Goal: Task Accomplishment & Management: Manage account settings

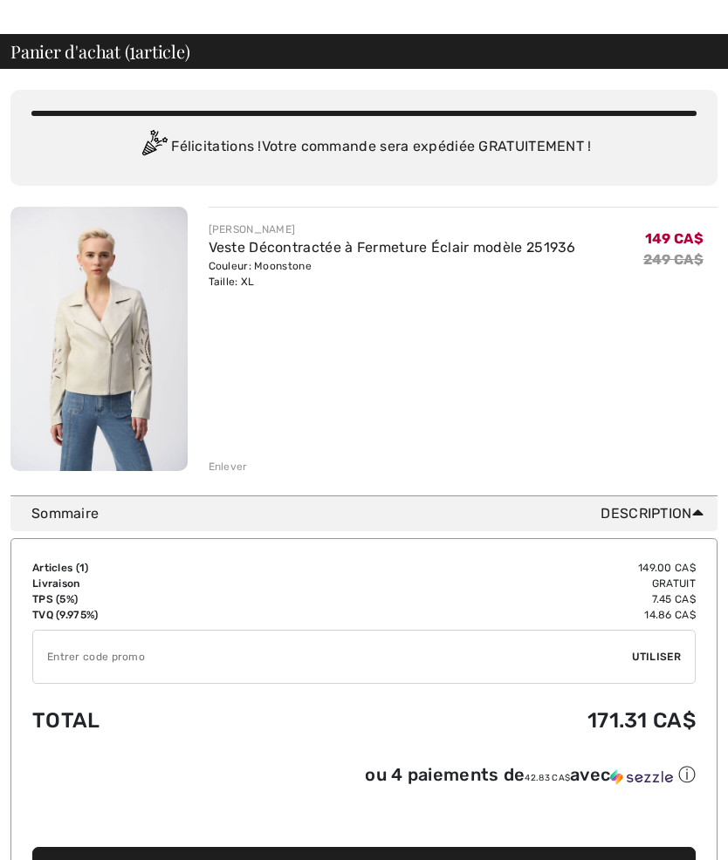
click at [137, 661] on input "TEXT" at bounding box center [332, 658] width 599 height 52
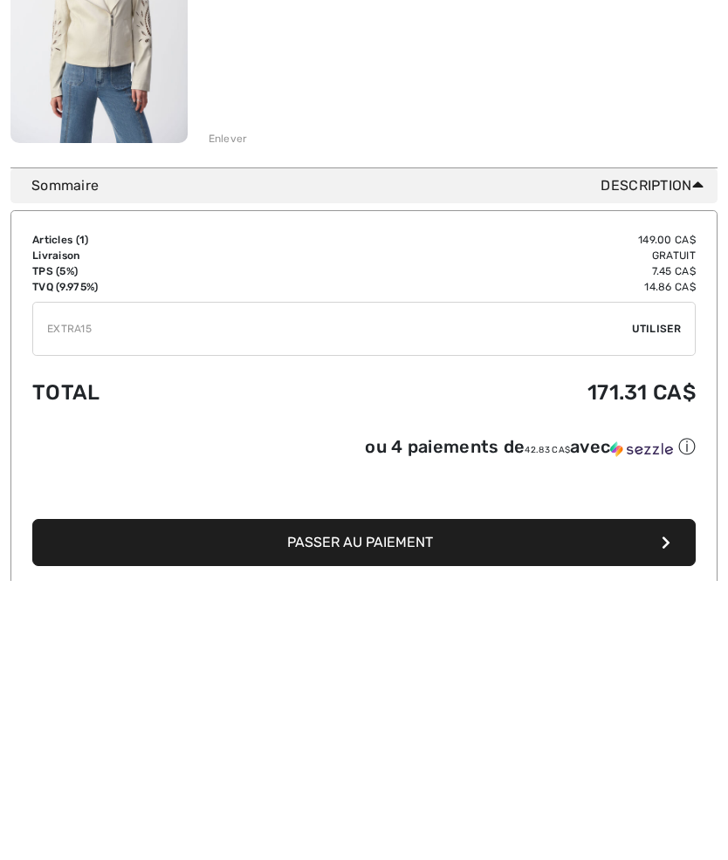
type input "EXTRA15"
click at [671, 600] on span "Utiliser" at bounding box center [656, 608] width 49 height 16
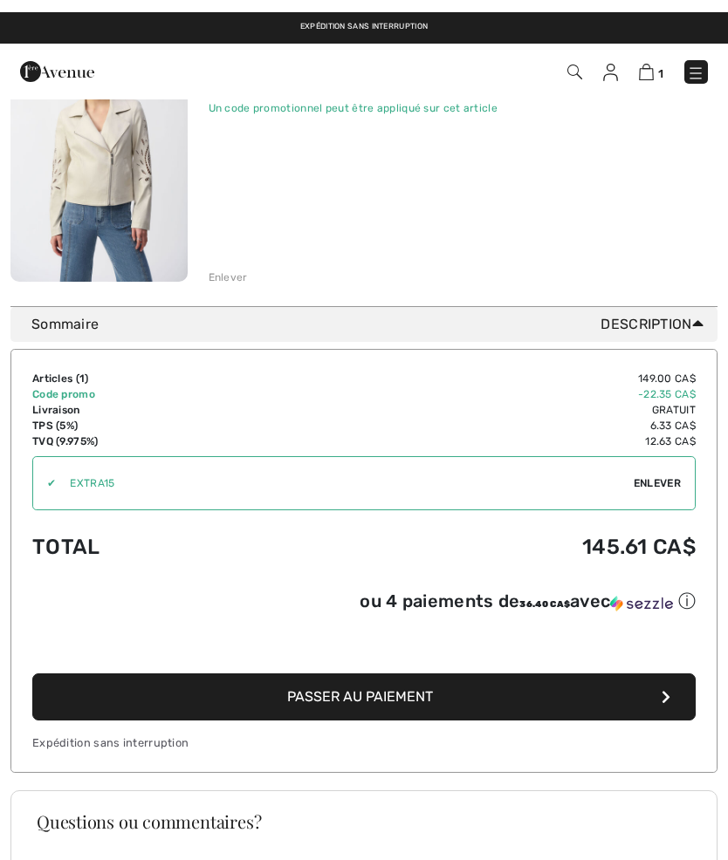
scroll to position [0, 0]
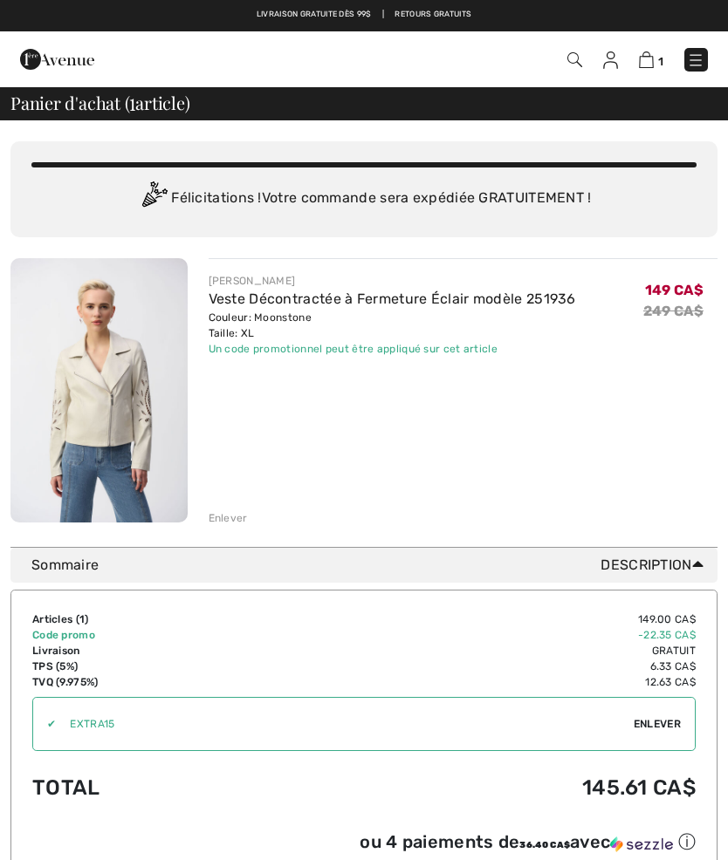
click at [694, 66] on img at bounding box center [695, 59] width 17 height 17
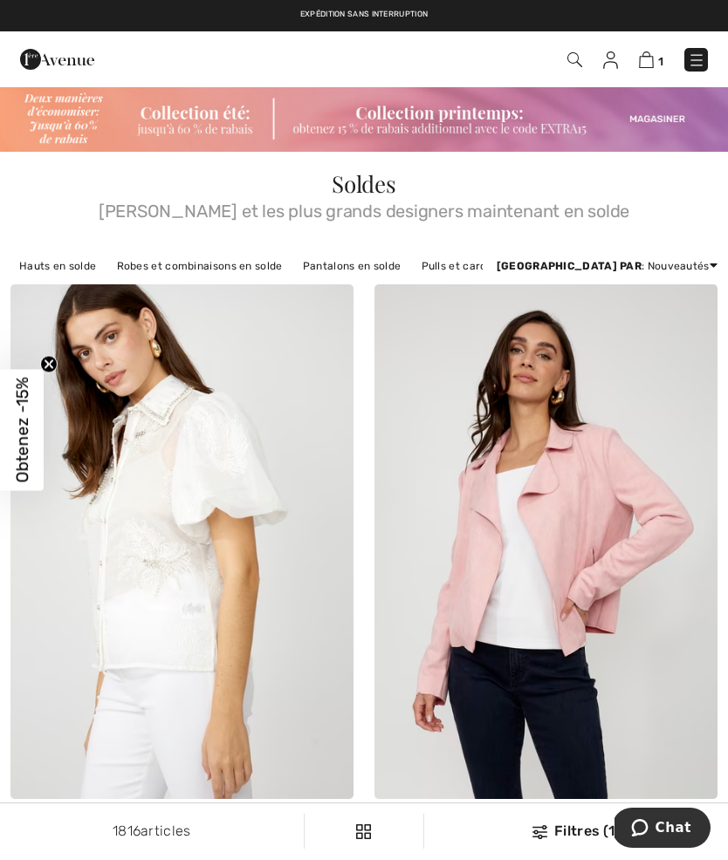
click at [612, 64] on img at bounding box center [610, 59] width 15 height 17
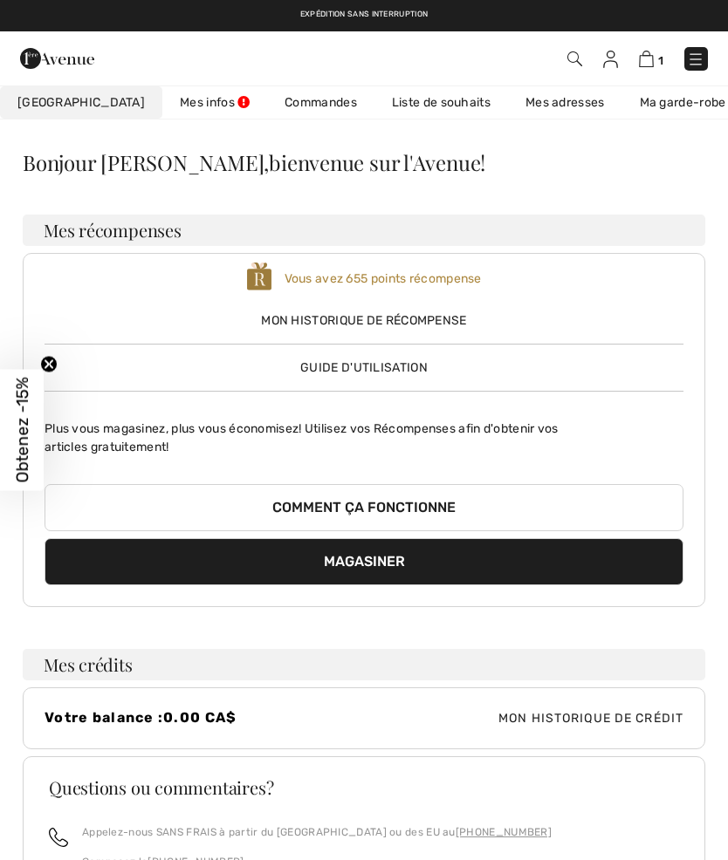
click at [418, 111] on link "Liste de souhaits" at bounding box center [441, 102] width 134 height 32
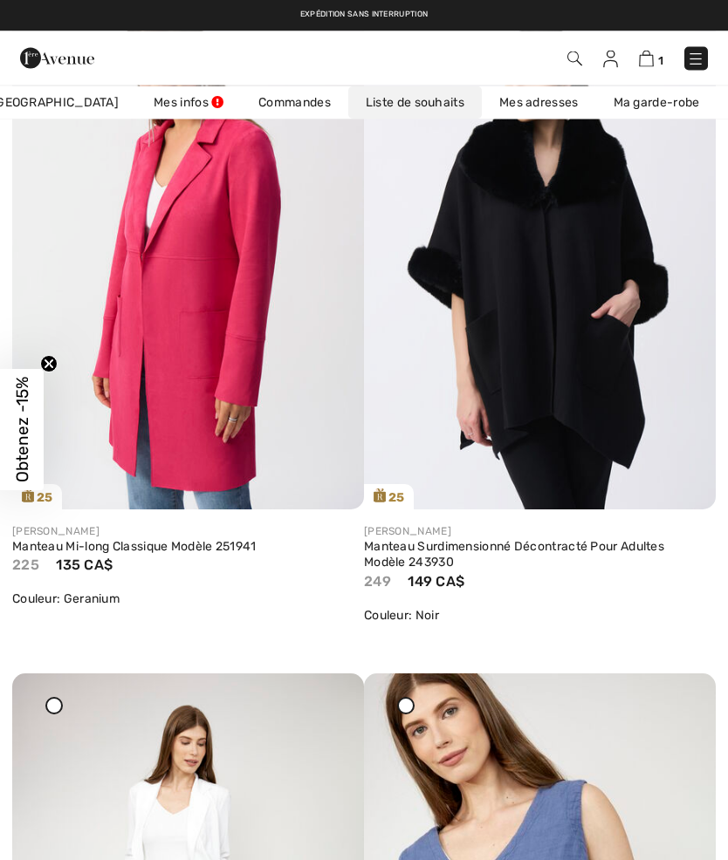
scroll to position [7796, 0]
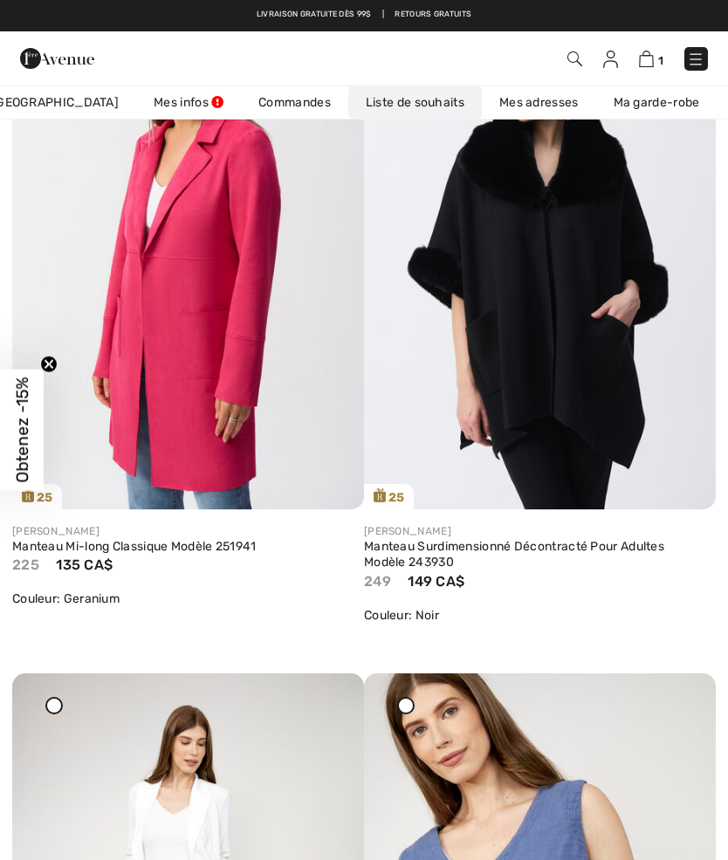
click at [189, 419] on img at bounding box center [188, 246] width 352 height 527
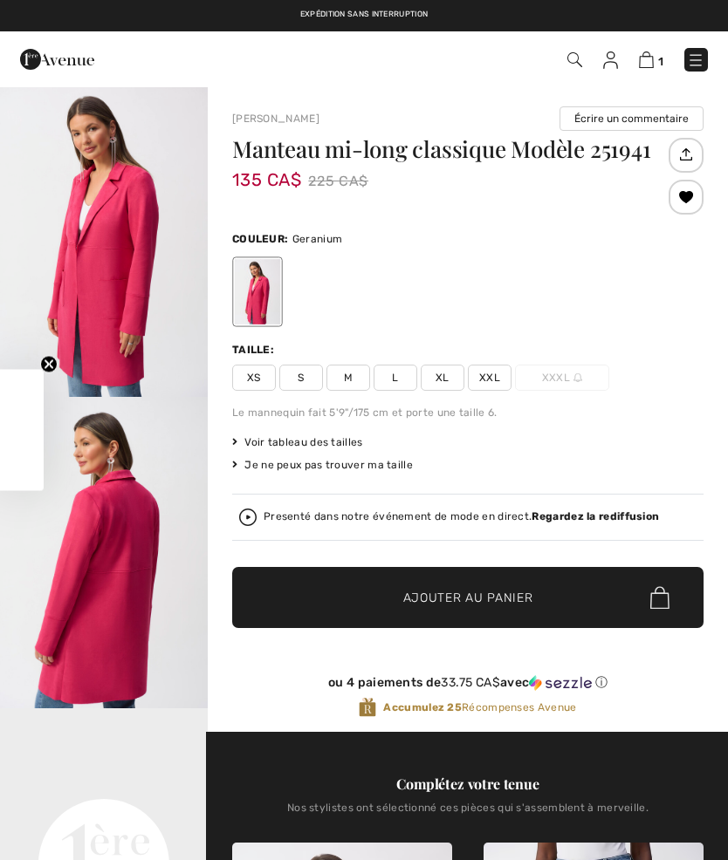
checkbox input "true"
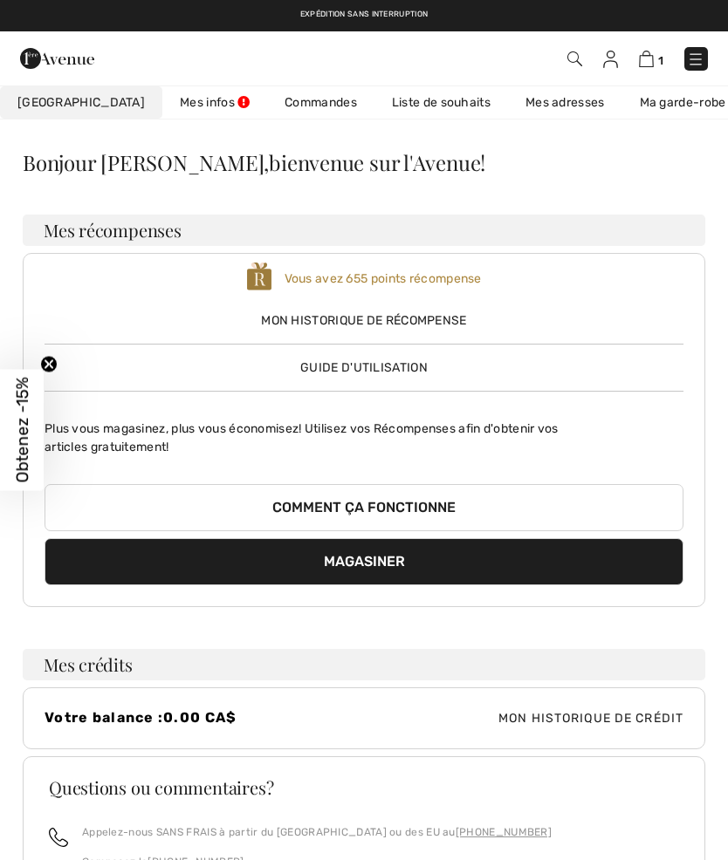
click at [411, 110] on link "Liste de souhaits" at bounding box center [441, 102] width 134 height 32
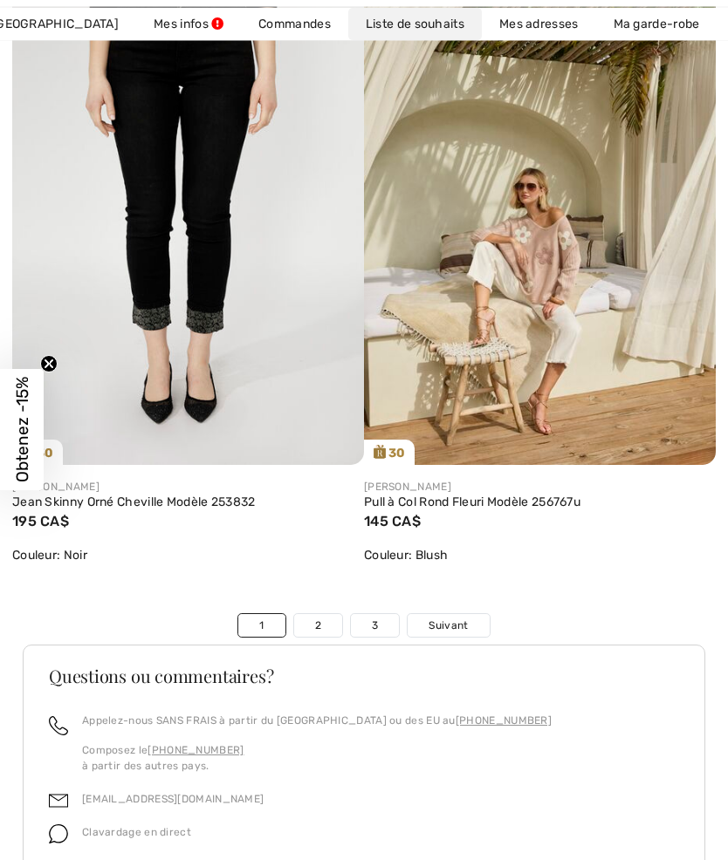
scroll to position [12017, 0]
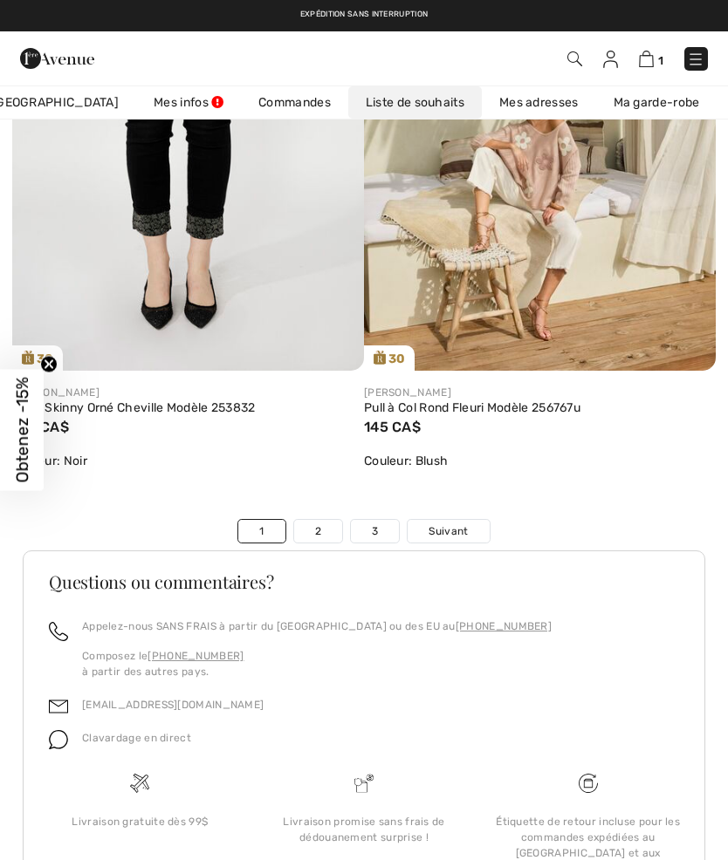
click at [320, 528] on link "2" at bounding box center [318, 531] width 48 height 23
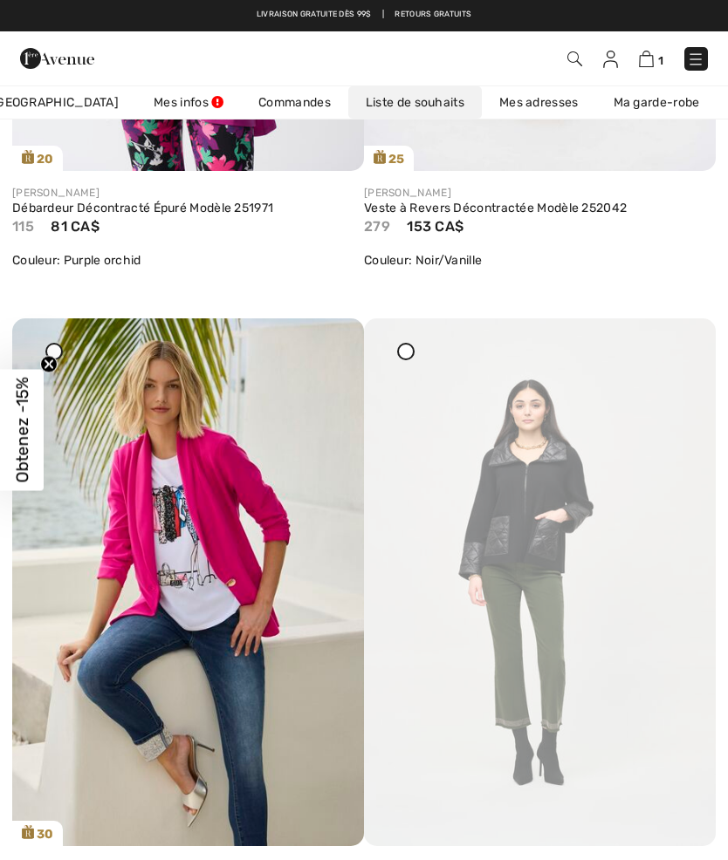
scroll to position [4798, 0]
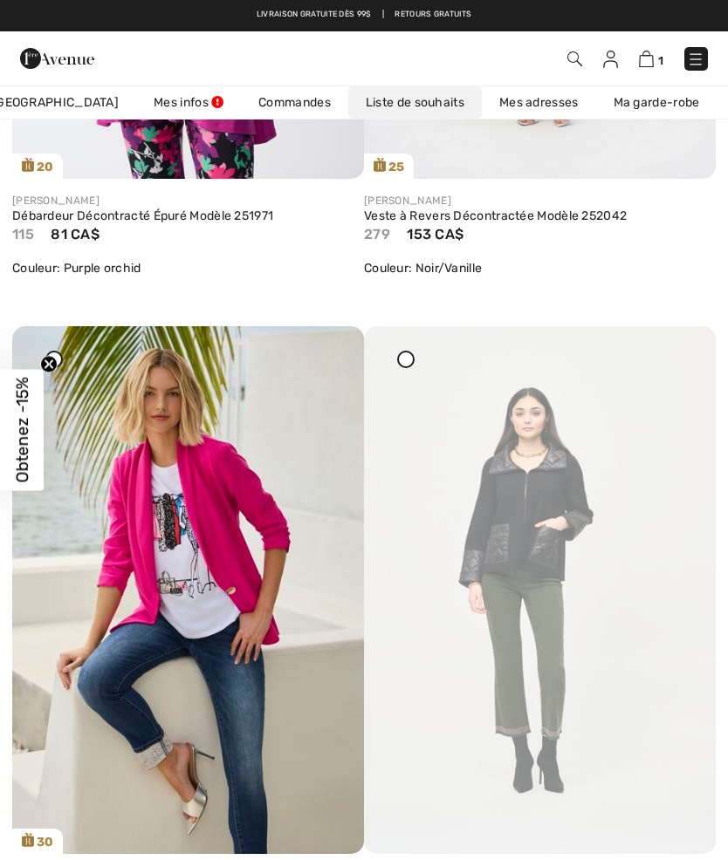
click at [686, 351] on div at bounding box center [681, 338] width 24 height 24
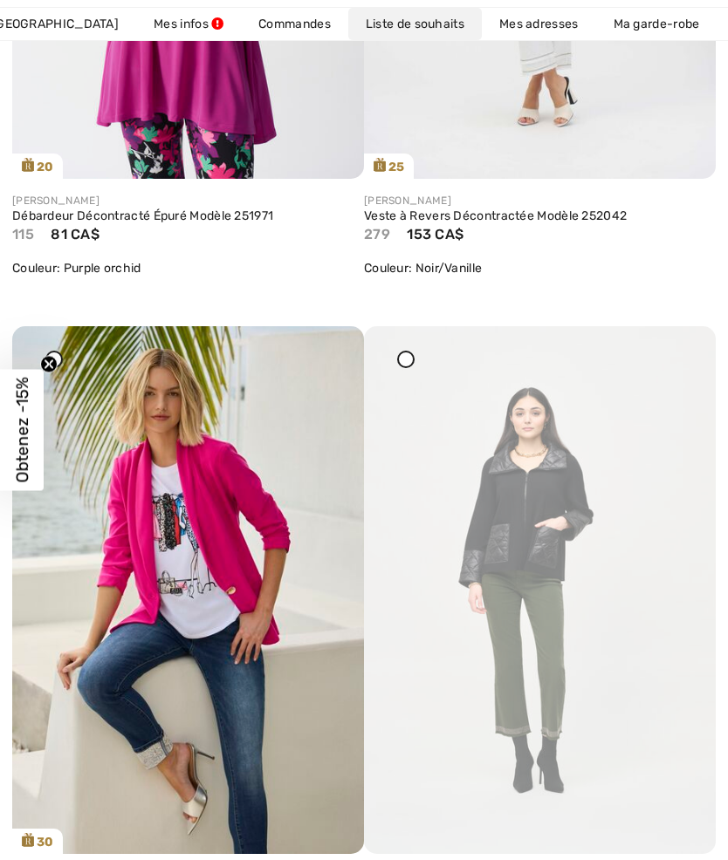
scroll to position [4874, 0]
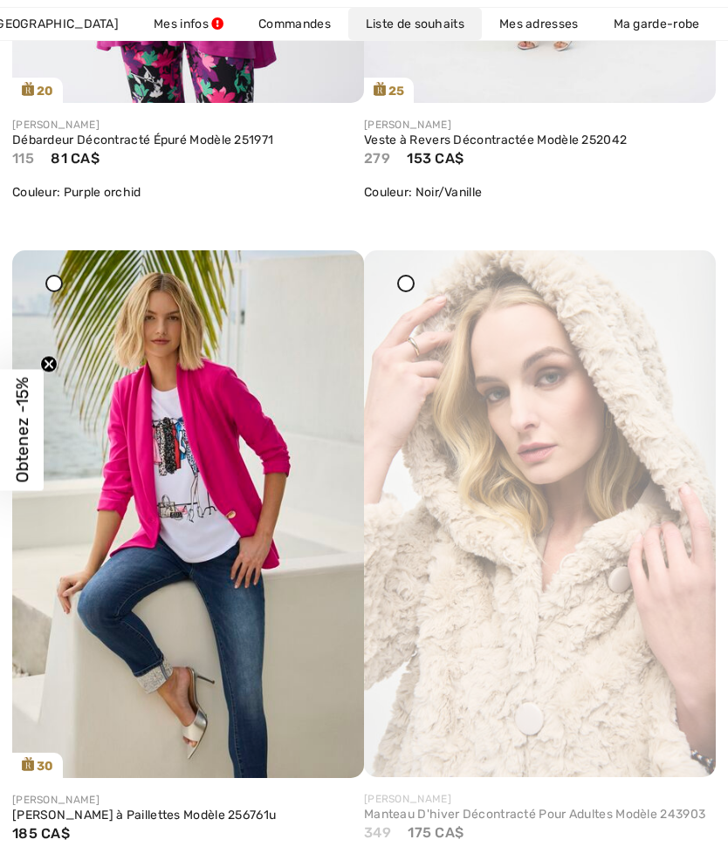
click at [679, 269] on icon at bounding box center [681, 263] width 10 height 12
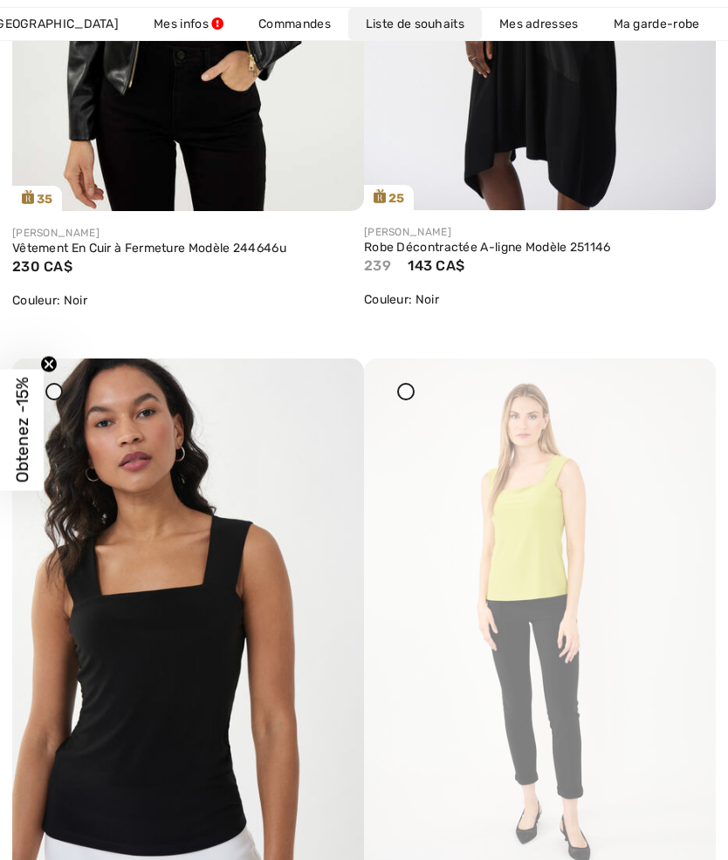
scroll to position [7469, 0]
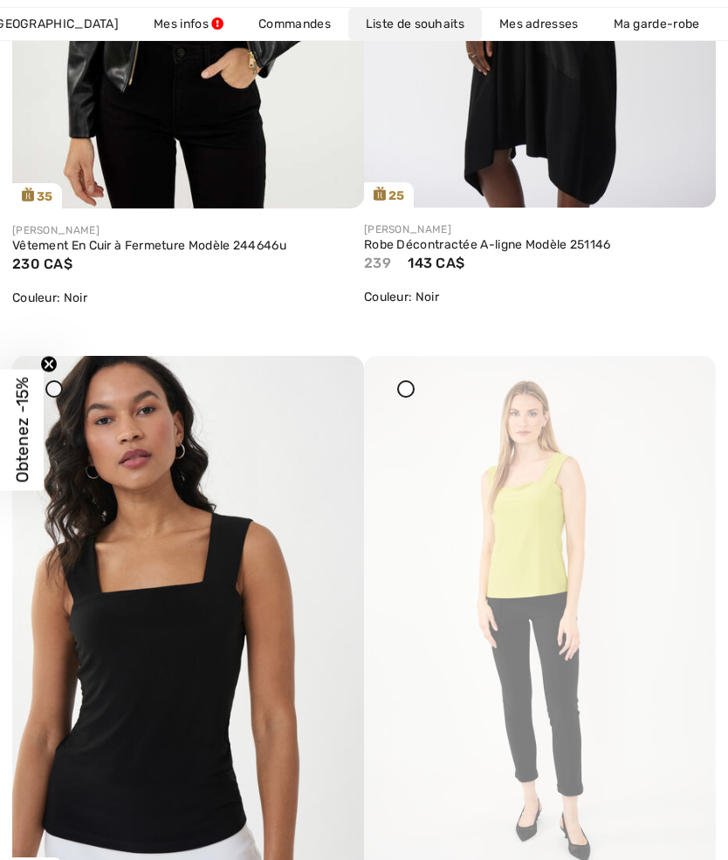
click at [683, 374] on icon at bounding box center [681, 368] width 10 height 12
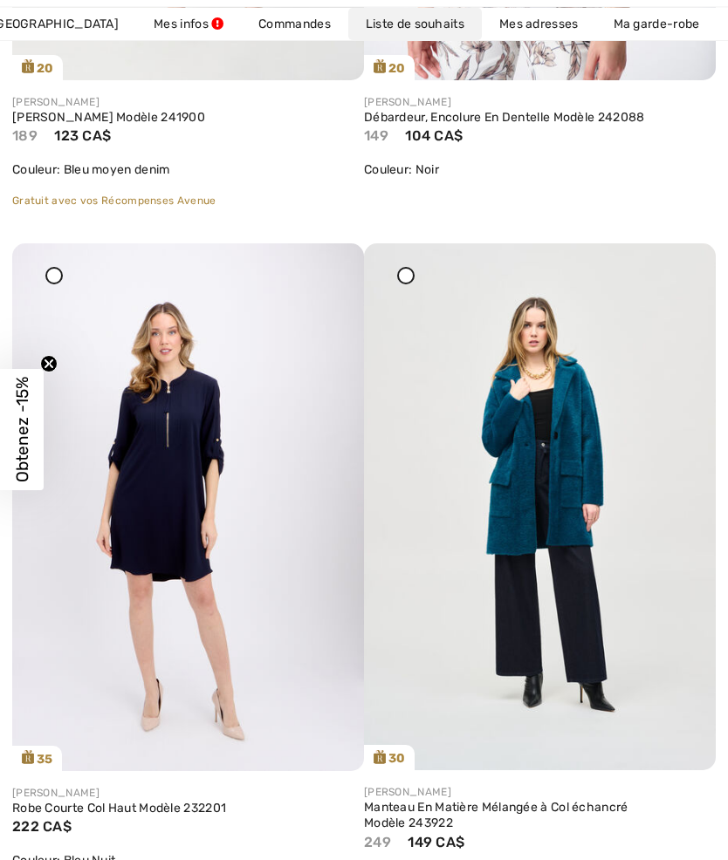
scroll to position [9673, 0]
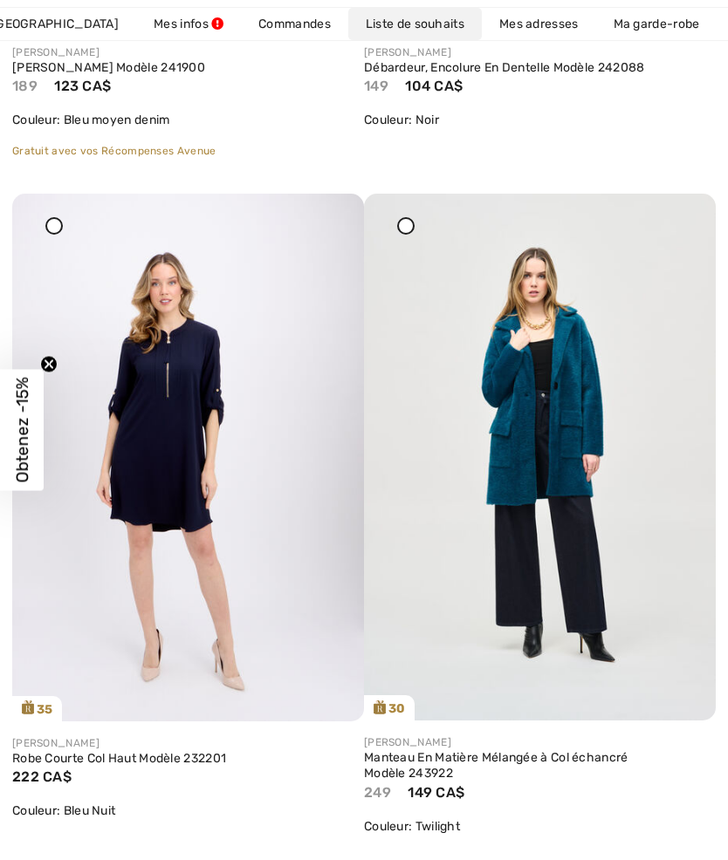
click at [134, 519] on img at bounding box center [188, 458] width 352 height 528
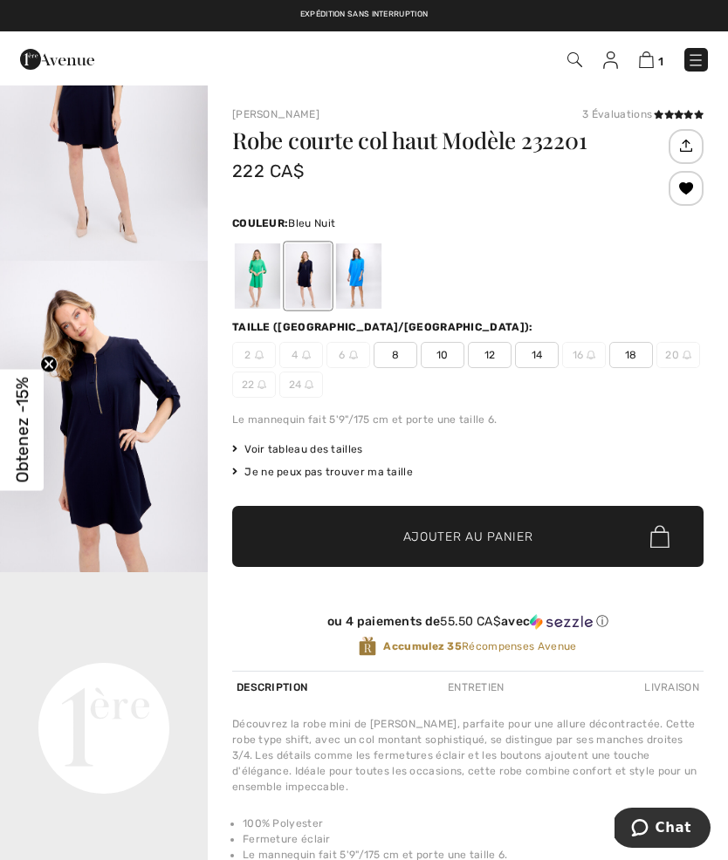
scroll to position [129, 0]
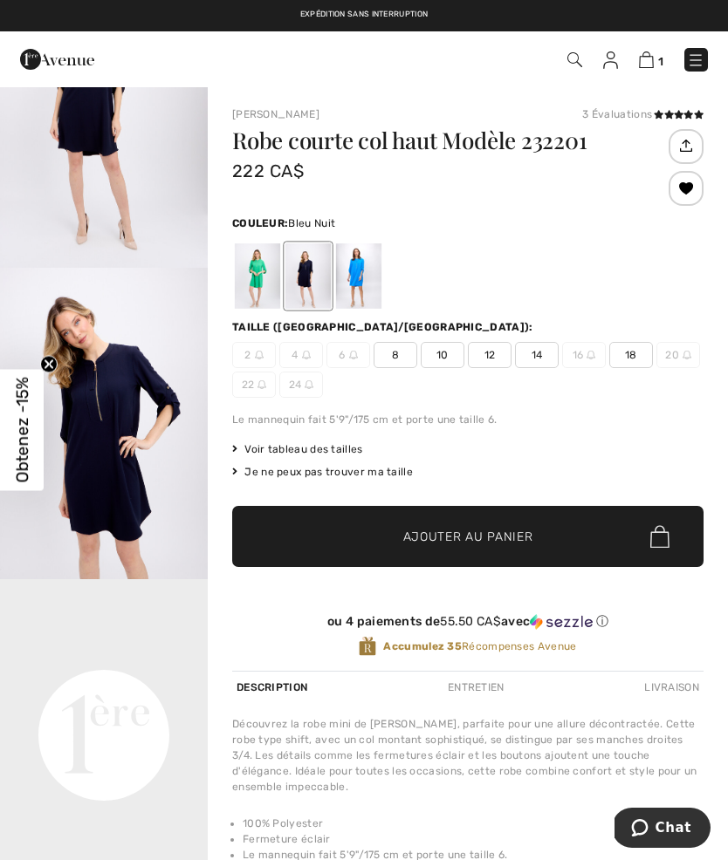
click at [247, 276] on div at bounding box center [257, 275] width 45 height 65
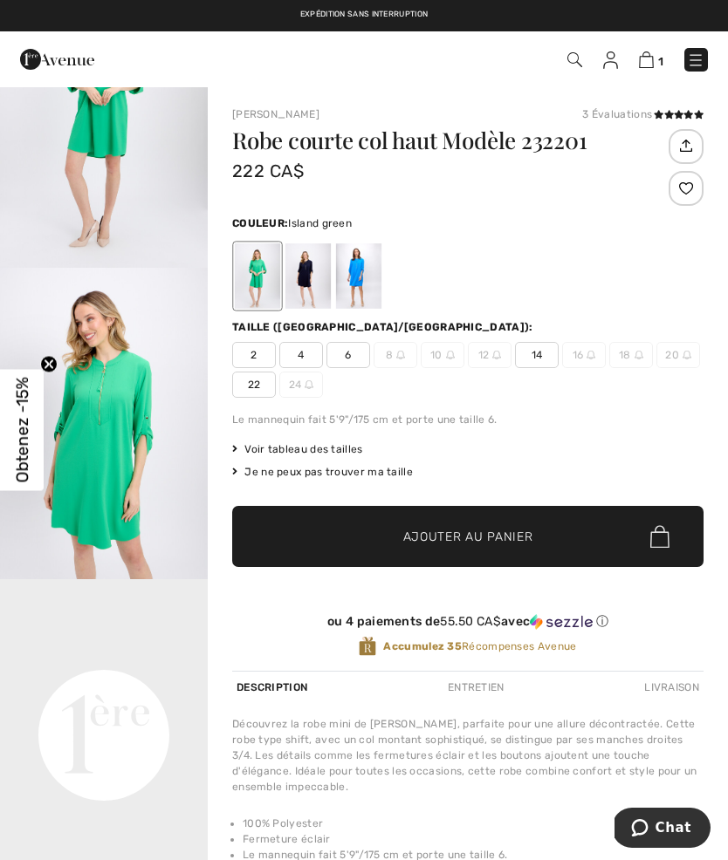
scroll to position [0, 0]
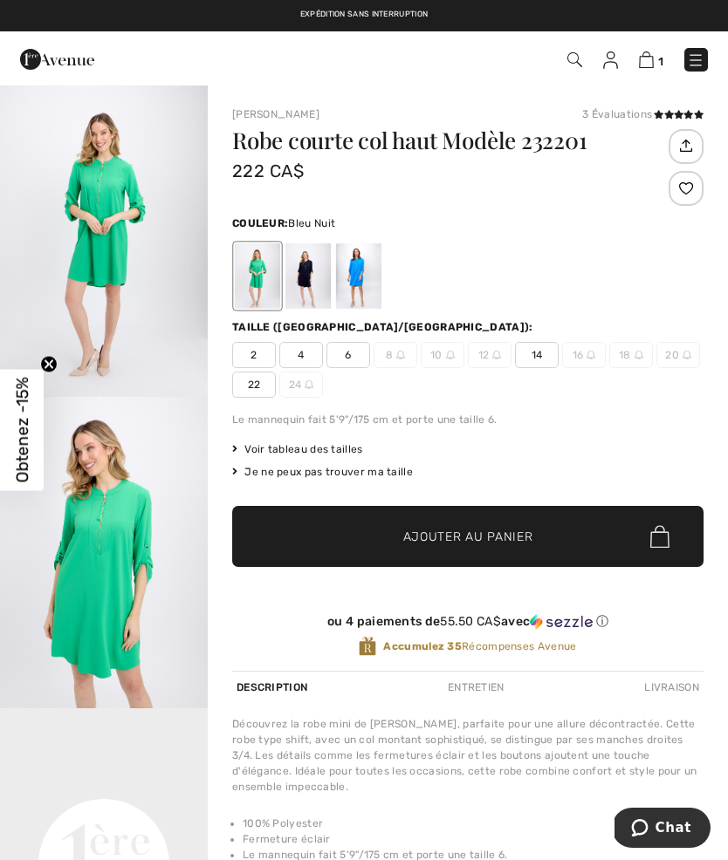
click at [298, 269] on div at bounding box center [307, 275] width 45 height 65
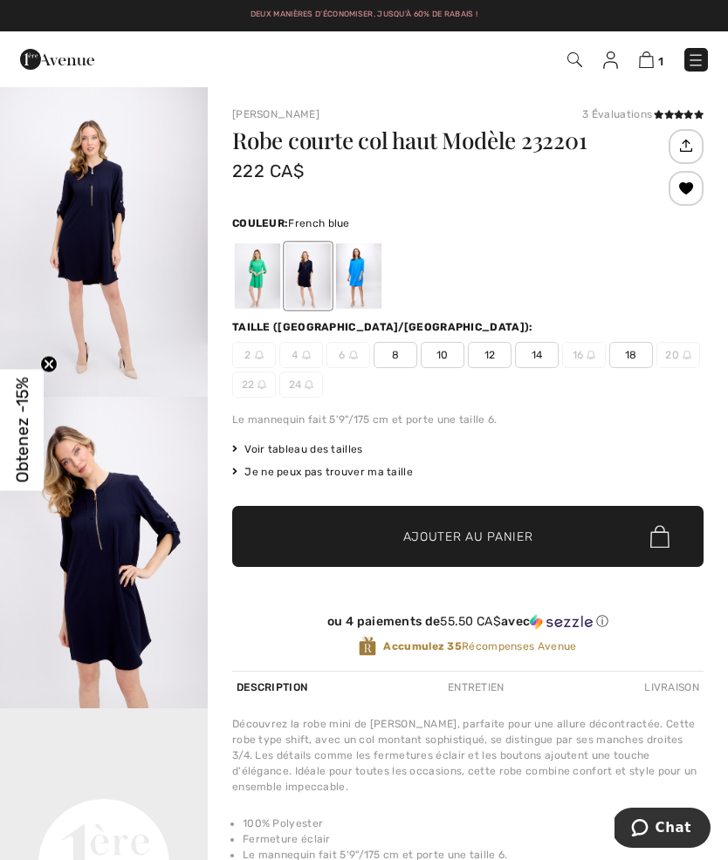
click at [354, 269] on div at bounding box center [358, 275] width 45 height 65
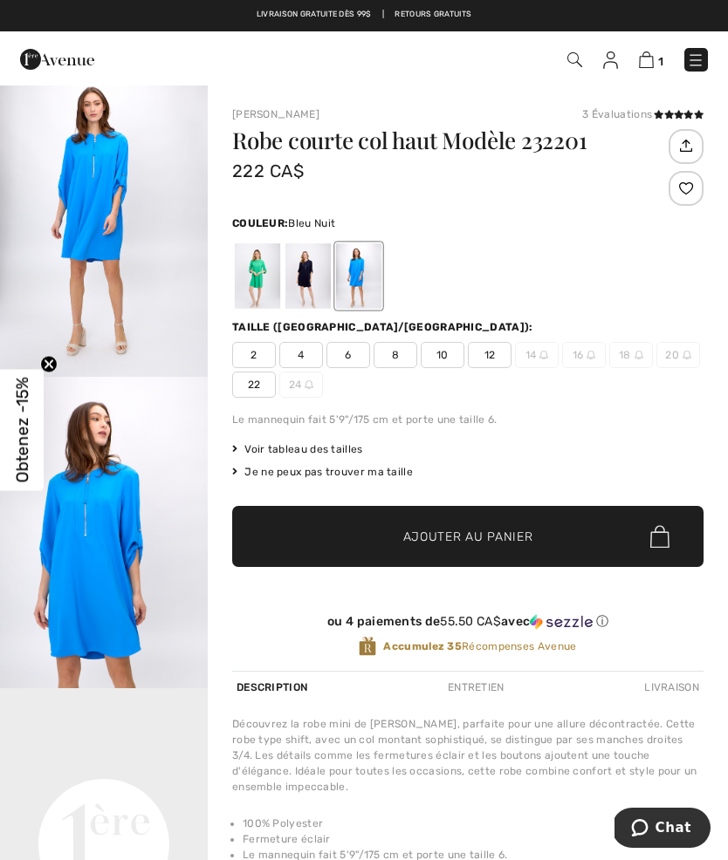
click at [309, 289] on div at bounding box center [307, 275] width 45 height 65
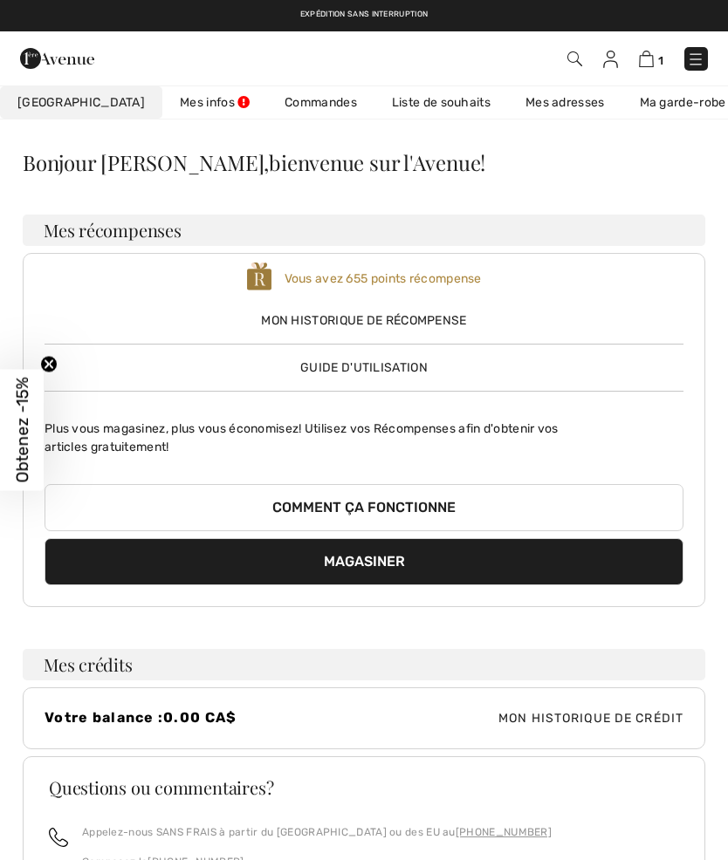
scroll to position [294, 0]
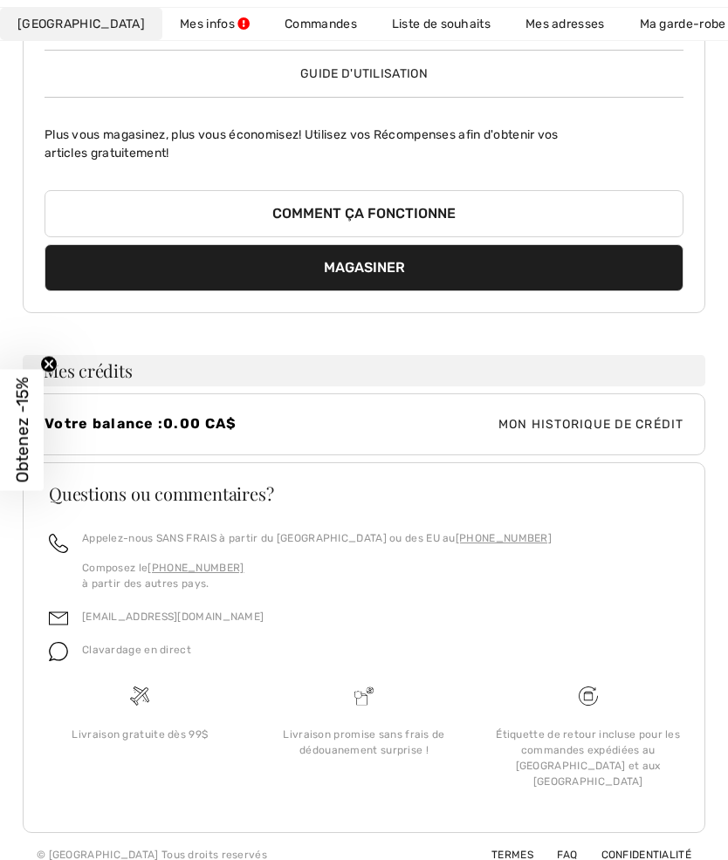
click at [412, 22] on link "Liste de souhaits" at bounding box center [441, 24] width 134 height 32
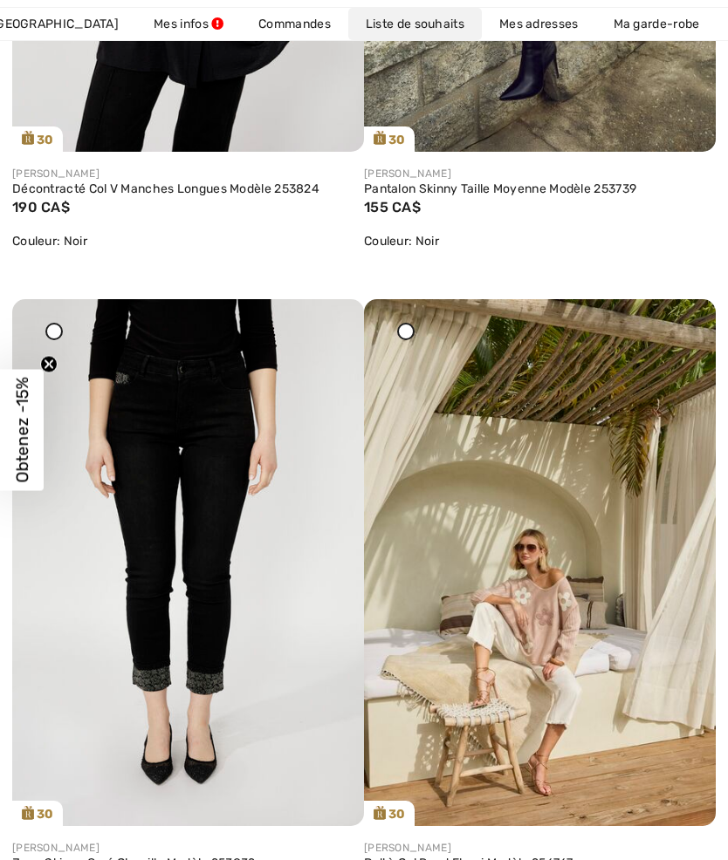
scroll to position [12017, 0]
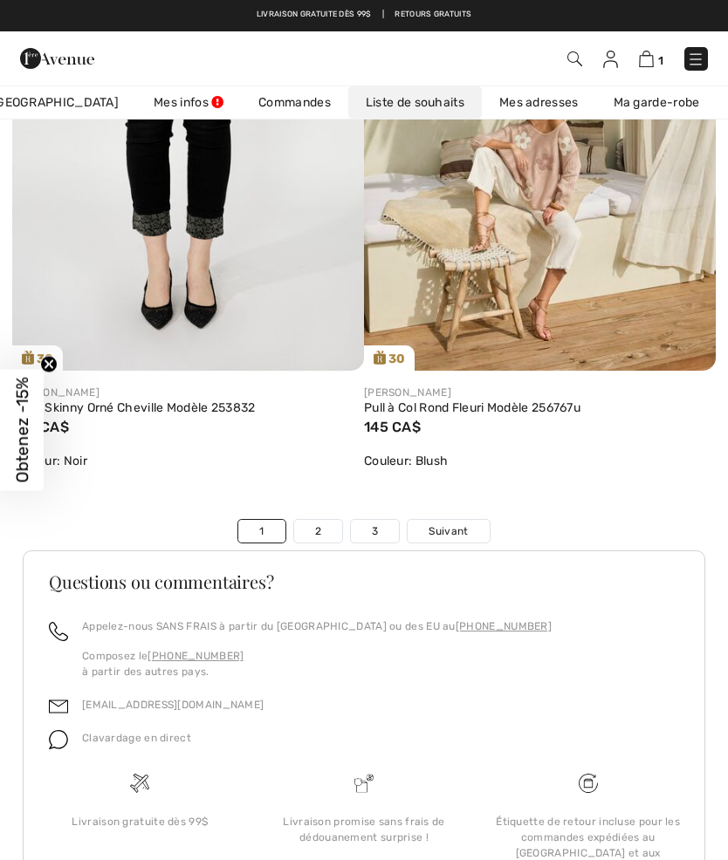
click at [385, 522] on link "3" at bounding box center [375, 531] width 48 height 23
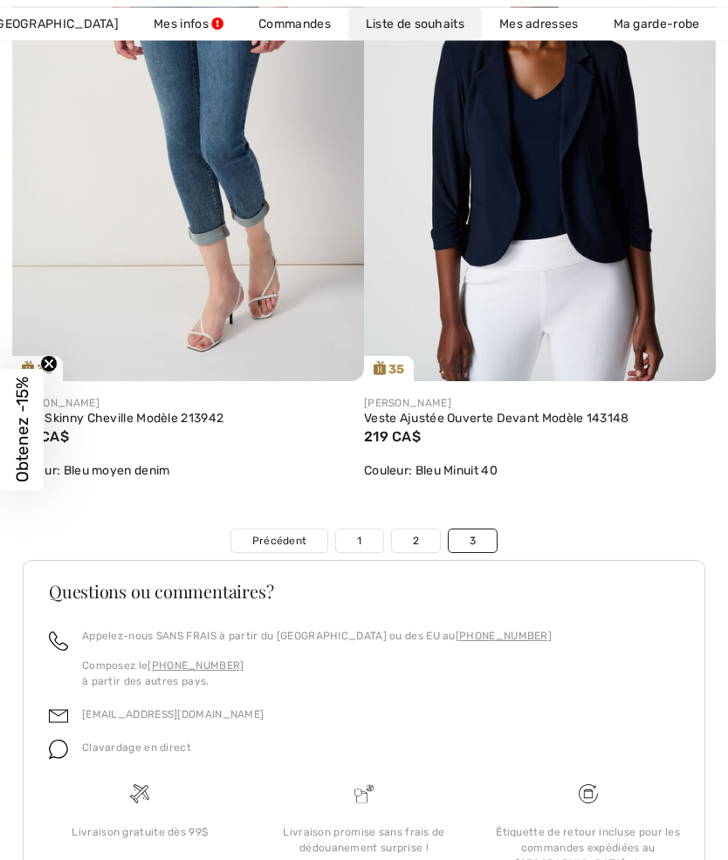
scroll to position [1153, 0]
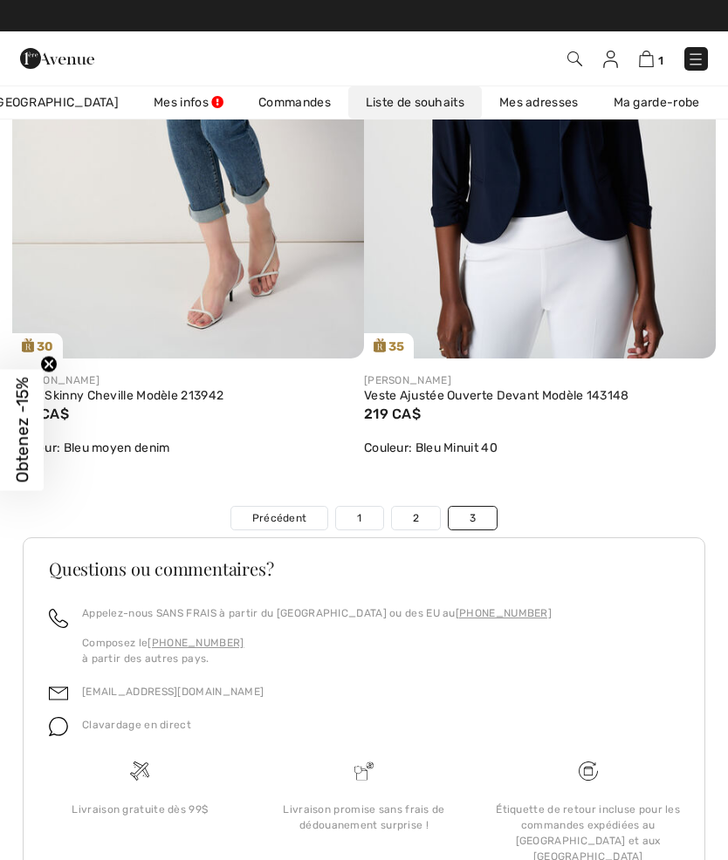
click at [415, 529] on link "2" at bounding box center [416, 518] width 48 height 23
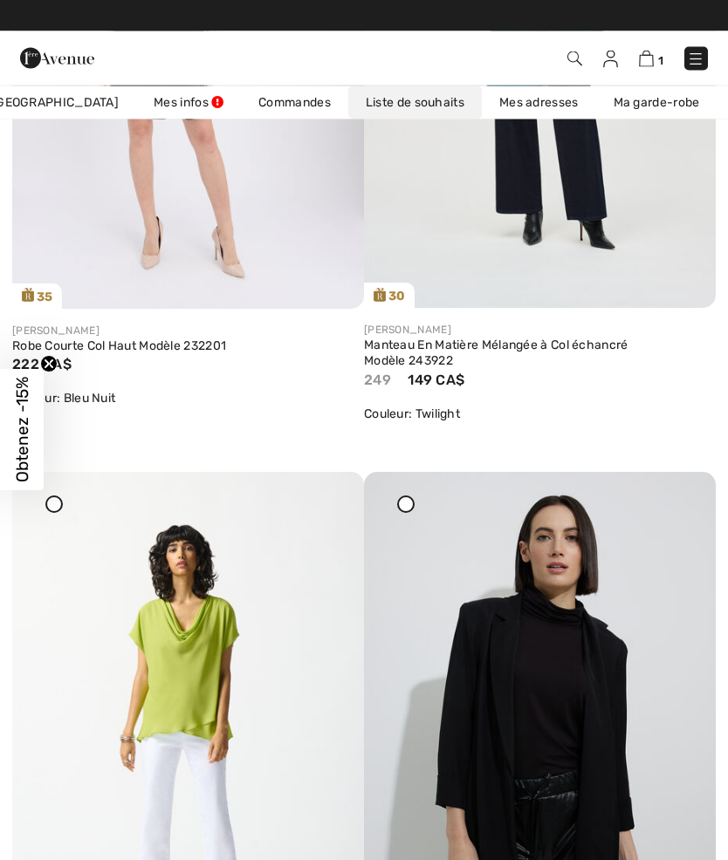
scroll to position [10046, 0]
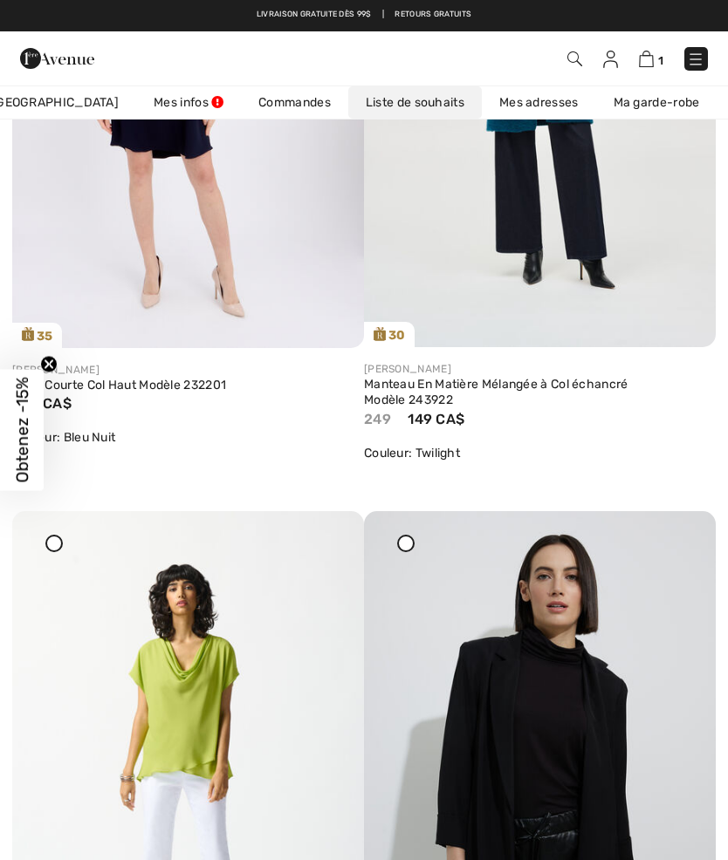
click at [595, 274] on img at bounding box center [540, 84] width 352 height 528
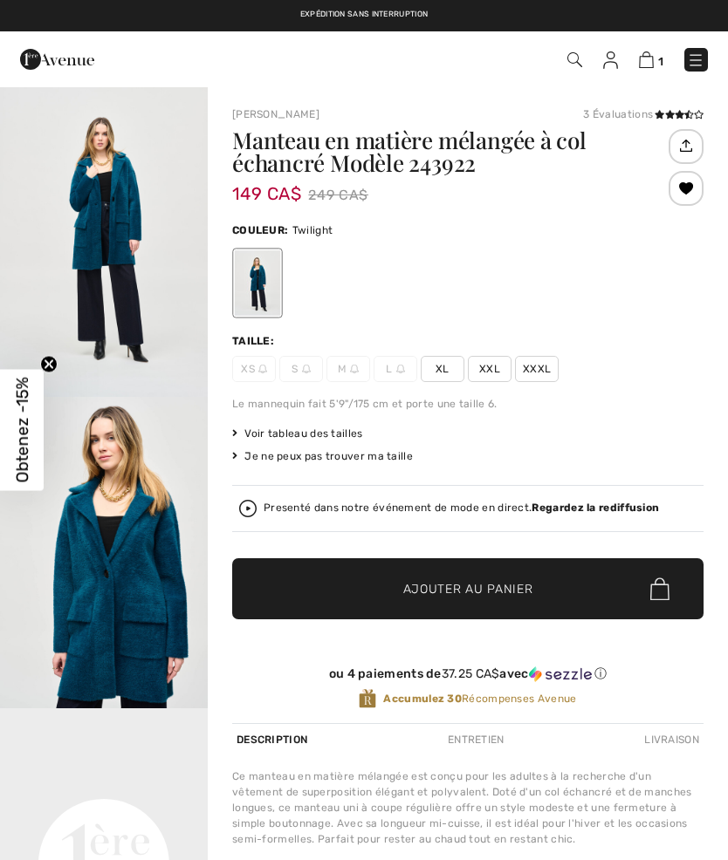
checkbox input "true"
click at [449, 376] on span "XL" at bounding box center [443, 369] width 44 height 26
